Goal: Communication & Community: Connect with others

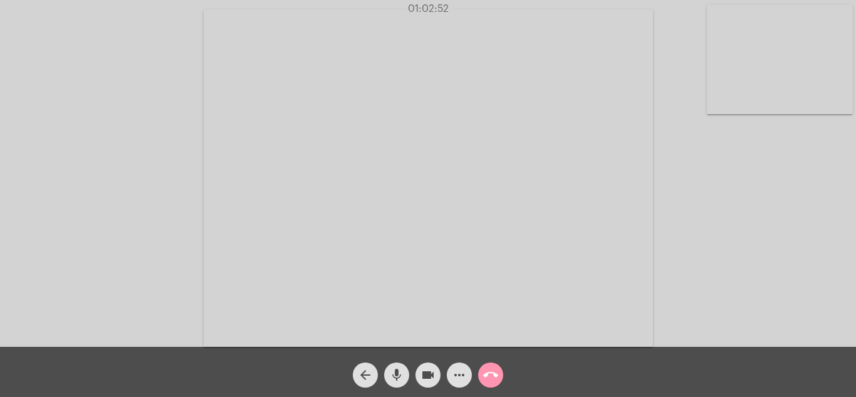
click at [532, 246] on video at bounding box center [428, 177] width 449 height 337
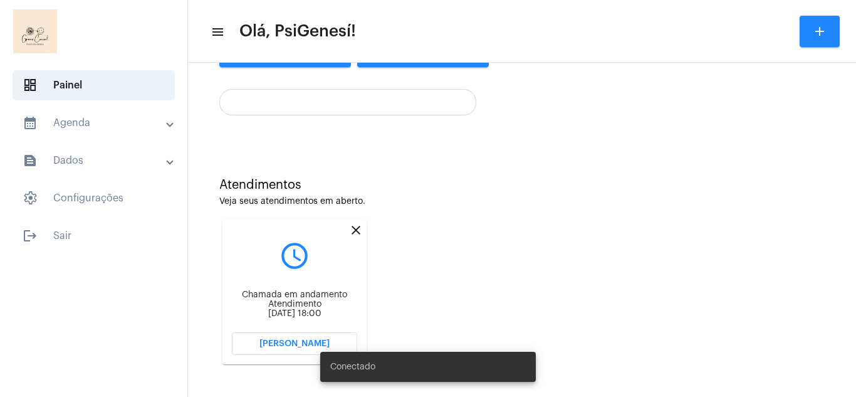
scroll to position [233, 0]
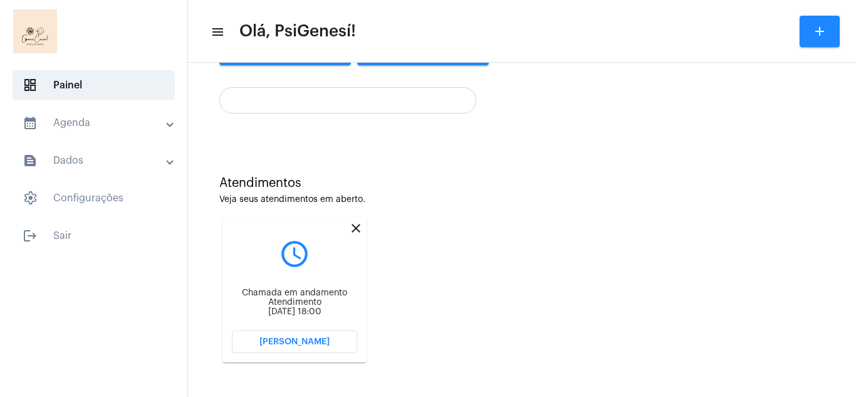
click at [355, 229] on mat-icon "close" at bounding box center [355, 228] width 15 height 15
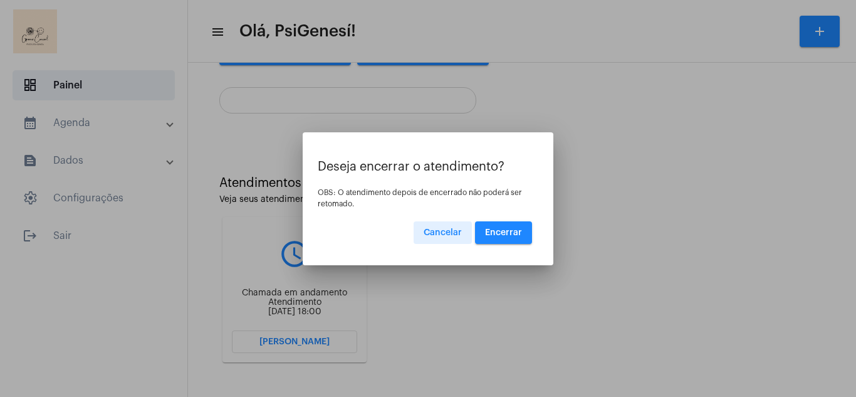
click at [485, 234] on button "Encerrar" at bounding box center [503, 232] width 57 height 23
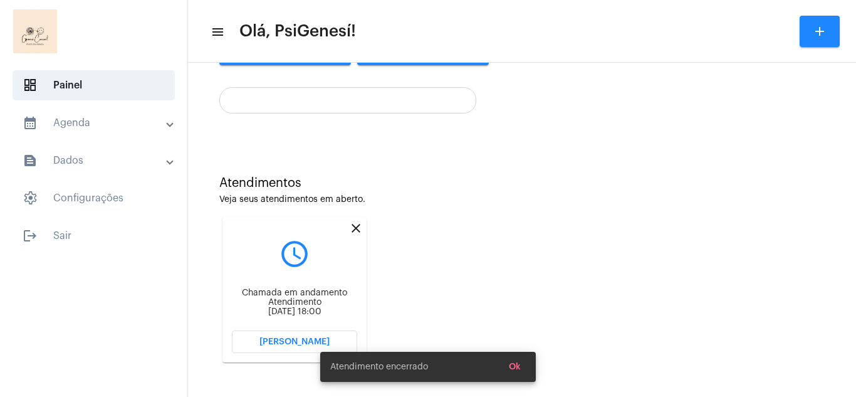
scroll to position [71, 0]
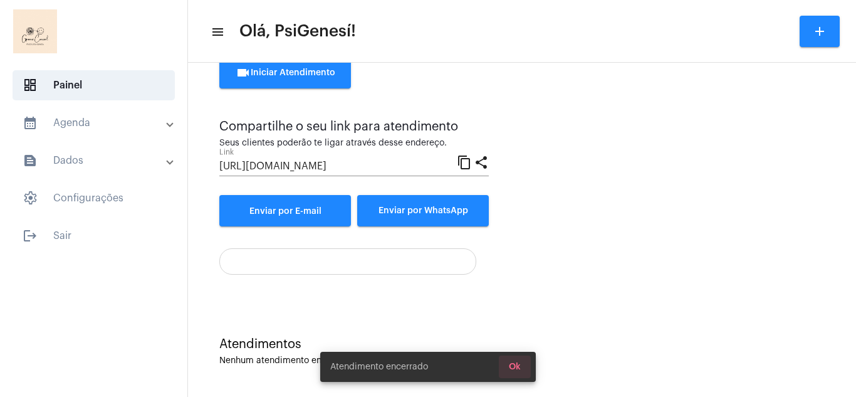
click at [515, 365] on span "Ok" at bounding box center [515, 366] width 12 height 9
